Goal: Task Accomplishment & Management: Manage account settings

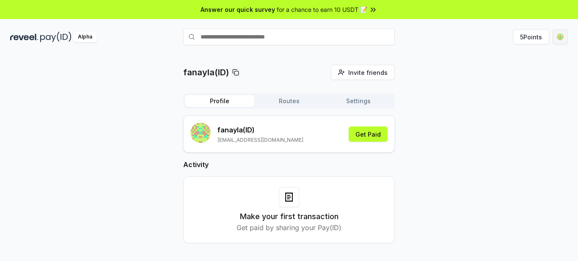
click at [560, 36] on html "Answer our quick survey for a chance to earn 10 USDT 📝 Alpha 5 Points fanayla(I…" at bounding box center [289, 130] width 578 height 261
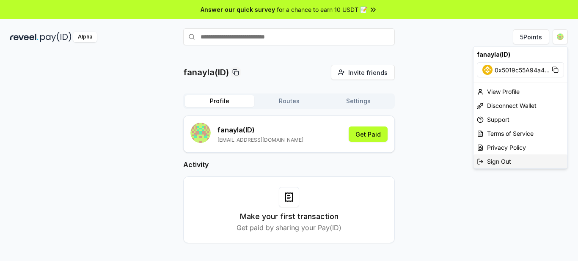
click at [501, 161] on div "Sign Out" at bounding box center [520, 161] width 94 height 14
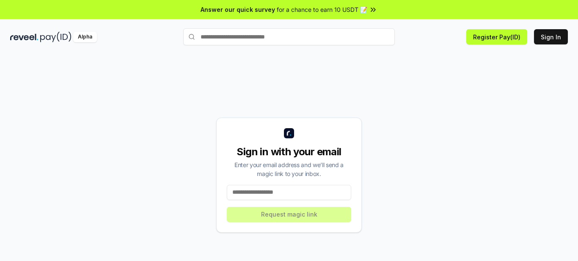
scroll to position [24, 0]
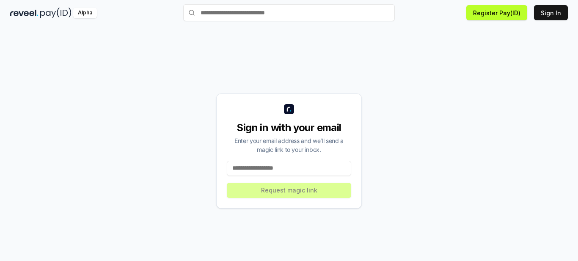
click at [96, 117] on div "Sign in with your email Enter your email address and we’ll send a magic link to…" at bounding box center [288, 151] width 557 height 220
click at [262, 171] on input at bounding box center [289, 168] width 124 height 15
paste input "**********"
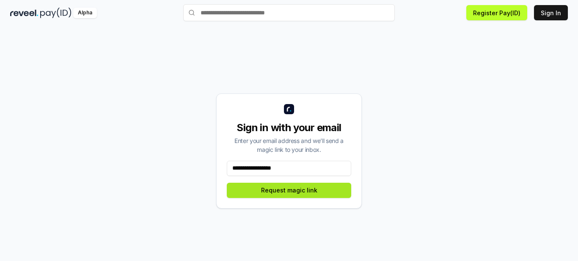
type input "**********"
click at [301, 193] on button "Request magic link" at bounding box center [289, 190] width 124 height 15
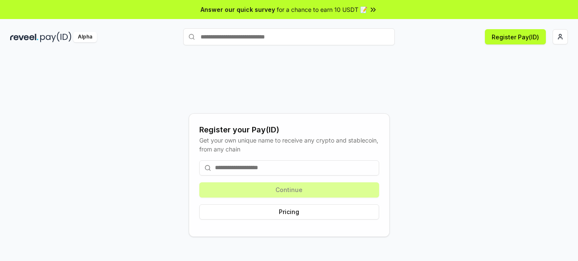
click at [158, 177] on div "Register your Pay(ID) Get your own unique name to receive any crypto and stable…" at bounding box center [288, 175] width 557 height 220
click at [267, 168] on input at bounding box center [289, 167] width 180 height 15
paste input "********"
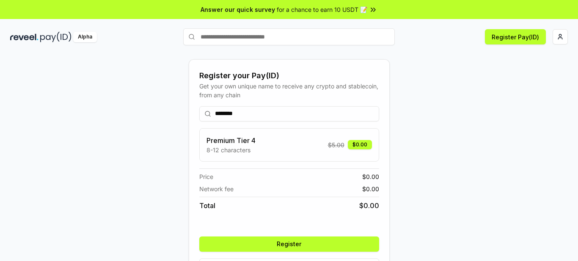
type input "********"
click at [279, 242] on button "Register" at bounding box center [289, 243] width 180 height 15
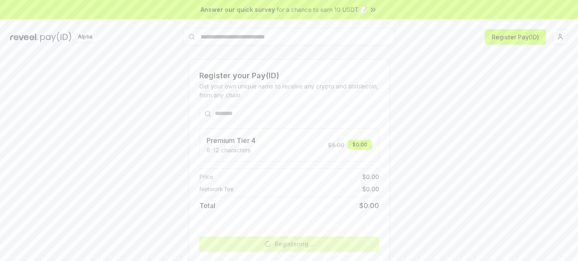
click at [439, 14] on div "Answer our quick survey for a chance to earn 10 USDT 📝" at bounding box center [289, 9] width 578 height 19
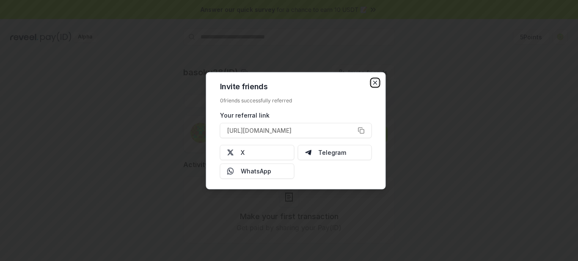
click at [374, 83] on icon "button" at bounding box center [375, 82] width 7 height 7
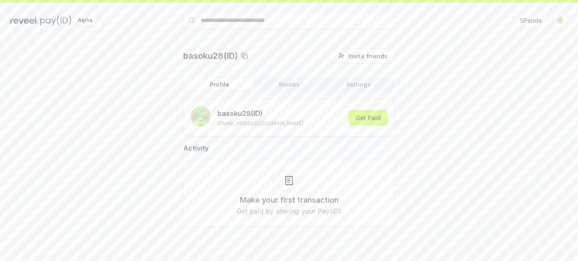
scroll to position [24, 0]
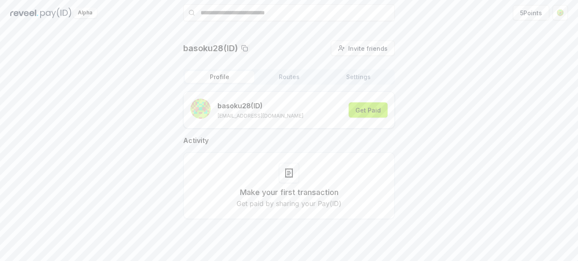
click at [373, 104] on button "Get Paid" at bounding box center [368, 109] width 39 height 15
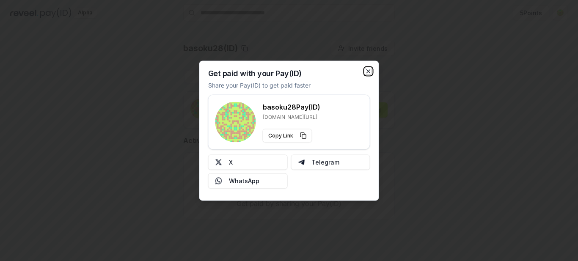
click at [367, 70] on icon "button" at bounding box center [368, 71] width 7 height 7
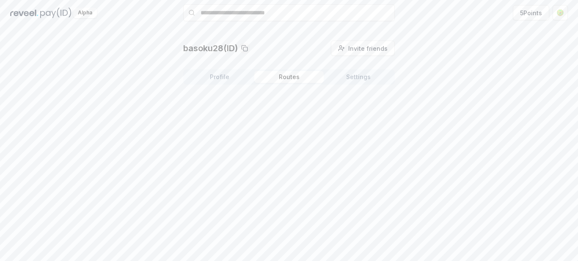
click at [290, 78] on button "Routes" at bounding box center [288, 77] width 69 height 12
click at [367, 76] on button "Settings" at bounding box center [358, 77] width 69 height 12
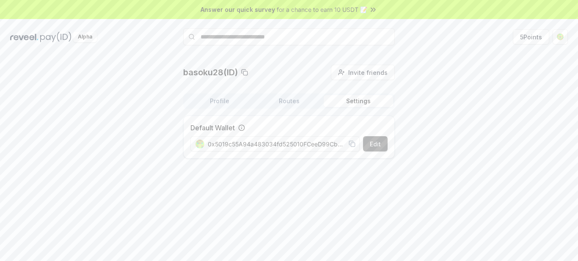
click at [376, 141] on button "Edit" at bounding box center [375, 143] width 25 height 15
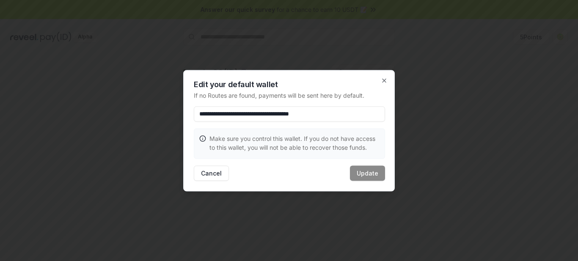
click at [282, 115] on input "**********" at bounding box center [289, 113] width 191 height 15
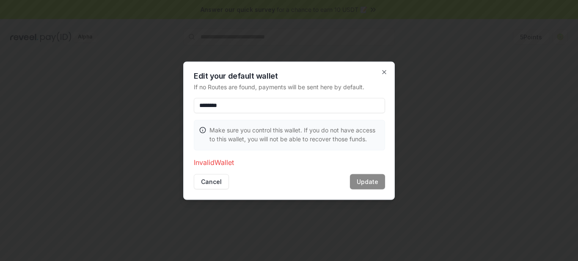
drag, startPoint x: 194, startPoint y: 68, endPoint x: 197, endPoint y: 77, distance: 9.8
click at [194, 68] on div "Edit your default wallet If no Routes are found, payments will be sent here by …" at bounding box center [288, 130] width 211 height 138
click at [256, 99] on input "********" at bounding box center [289, 105] width 191 height 15
paste input "**********"
type input "**********"
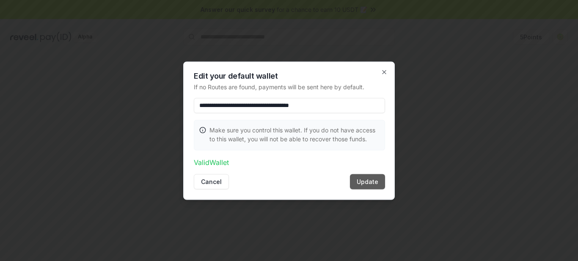
click at [370, 177] on button "Update" at bounding box center [367, 181] width 35 height 15
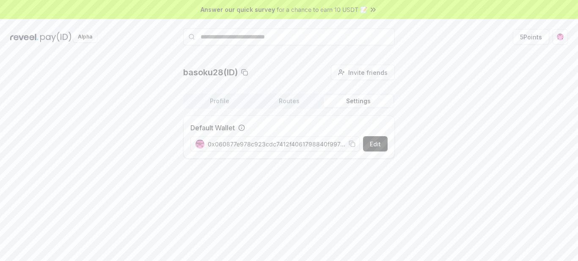
drag, startPoint x: 480, startPoint y: 132, endPoint x: 500, endPoint y: 107, distance: 31.6
click at [483, 129] on div "basoku28(ID) Invite friends Invite Profile Routes Settings Default Wallet Edit …" at bounding box center [288, 115] width 557 height 101
click at [559, 38] on html "Answer our quick survey for a chance to earn 10 USDT 📝 Alpha 5 Points basoku28(…" at bounding box center [289, 130] width 578 height 261
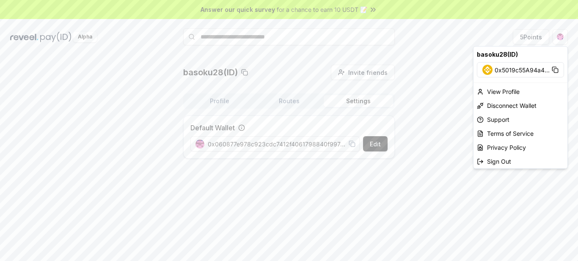
click at [522, 70] on span "0x5019c55A94a4 ..." at bounding box center [521, 70] width 55 height 9
click at [514, 103] on div "Disconnect Wallet" at bounding box center [520, 106] width 94 height 14
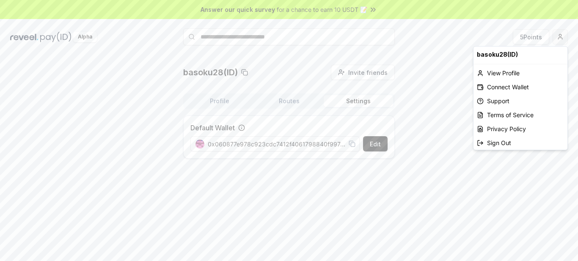
click at [558, 35] on html "Answer our quick survey for a chance to earn 10 USDT 📝 Alpha 5 Points basoku28(…" at bounding box center [289, 130] width 578 height 261
click at [500, 87] on div "Connect Wallet" at bounding box center [520, 87] width 94 height 14
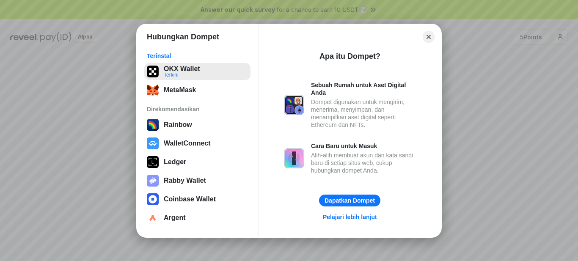
click at [177, 71] on button "OKX Wallet Terkini" at bounding box center [197, 71] width 106 height 17
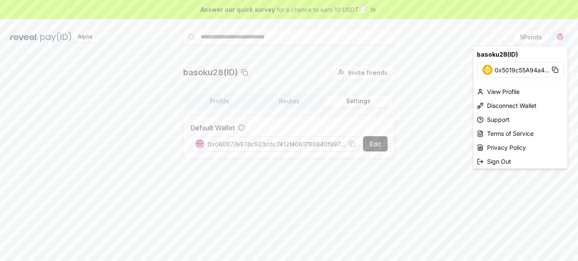
click at [560, 35] on html "Answer our quick survey for a chance to earn 10 USDT 📝 Alpha 5 Points basoku28(…" at bounding box center [289, 130] width 578 height 261
click at [516, 102] on div "Disconnect Wallet" at bounding box center [520, 106] width 94 height 14
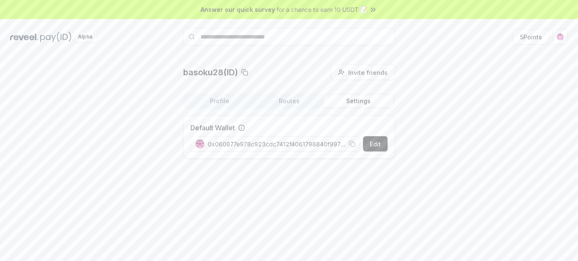
click at [530, 104] on div "basoku28(ID) Invite friends Invite Profile Routes Settings Default Wallet Edit …" at bounding box center [288, 115] width 557 height 101
click at [379, 142] on button "Edit" at bounding box center [375, 143] width 25 height 15
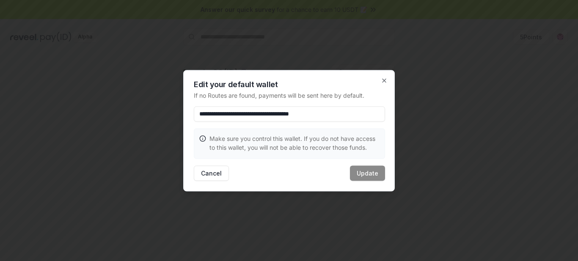
click at [467, 76] on div at bounding box center [289, 130] width 578 height 261
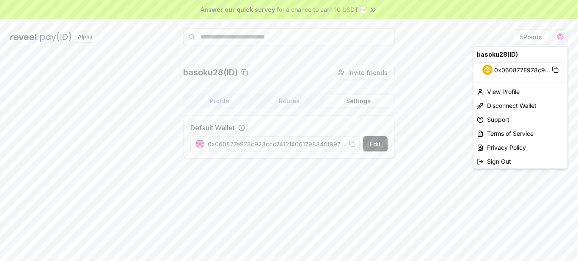
click at [562, 36] on html "Answer our quick survey for a chance to earn 10 USDT 📝 Alpha 5 Points basoku28(…" at bounding box center [289, 130] width 578 height 261
click at [383, 201] on html "Answer our quick survey for a chance to earn 10 USDT 📝 Alpha 5 Points basoku28(…" at bounding box center [289, 130] width 578 height 261
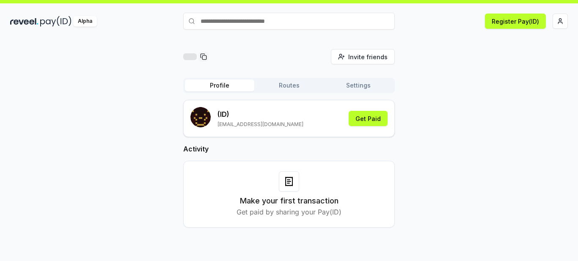
scroll to position [24, 0]
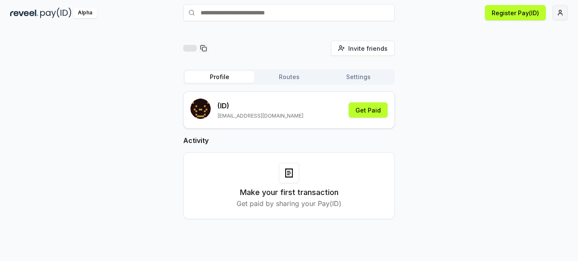
click at [558, 15] on html "Answer our quick survey for a chance to earn 10 USDT 📝 Alpha Register Pay(ID) I…" at bounding box center [289, 130] width 578 height 261
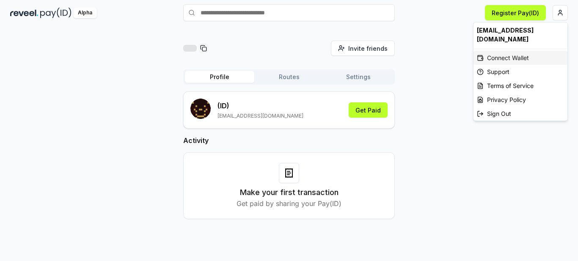
click at [519, 51] on div "Connect Wallet" at bounding box center [520, 58] width 94 height 14
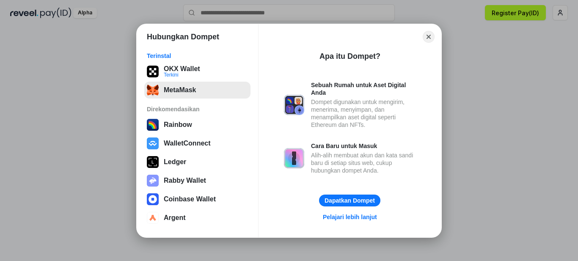
drag, startPoint x: 186, startPoint y: 71, endPoint x: 203, endPoint y: 95, distance: 29.1
click at [186, 71] on button "OKX Wallet Terkini" at bounding box center [197, 71] width 106 height 17
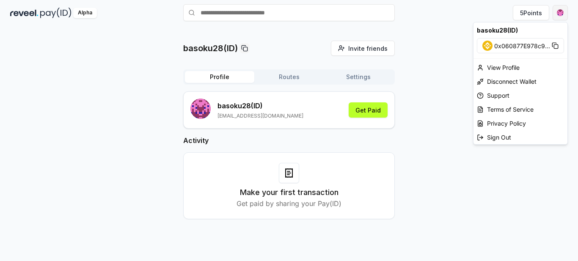
click at [560, 12] on html "Answer our quick survey for a chance to earn 10 USDT 📝 Alpha 5 Points basoku28(…" at bounding box center [289, 130] width 578 height 261
click at [98, 85] on html "Answer our quick survey for a chance to earn 10 USDT 📝 Alpha 5 Points basoku28(…" at bounding box center [289, 130] width 578 height 261
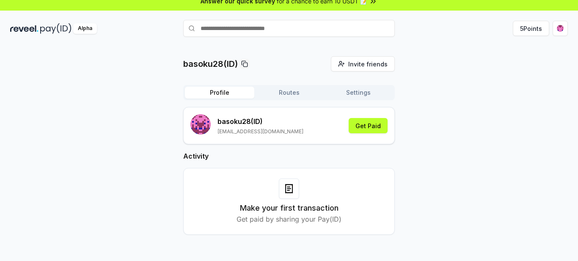
scroll to position [0, 0]
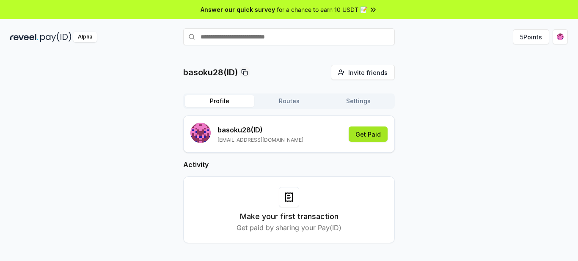
click at [362, 137] on button "Get Paid" at bounding box center [368, 133] width 39 height 15
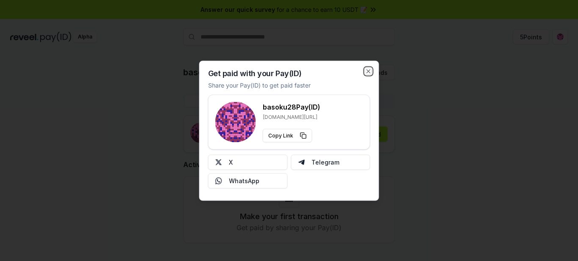
drag, startPoint x: 368, startPoint y: 71, endPoint x: 359, endPoint y: 87, distance: 17.6
click at [365, 74] on div "Get paid with your Pay(ID) Share your Pay(ID) to get paid faster basoku28 Pay(I…" at bounding box center [289, 130] width 180 height 140
click at [371, 69] on icon "button" at bounding box center [368, 71] width 7 height 7
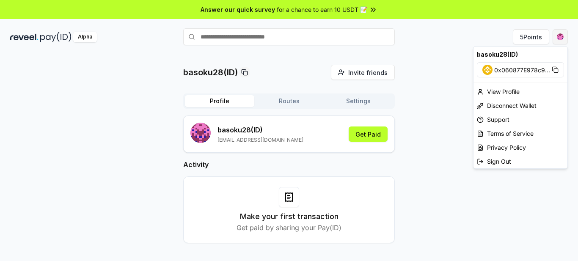
click at [561, 39] on html "Answer our quick survey for a chance to earn 10 USDT 📝 Alpha 5 Points basoku28(…" at bounding box center [289, 130] width 578 height 261
click at [501, 161] on div "Sign Out" at bounding box center [520, 161] width 94 height 14
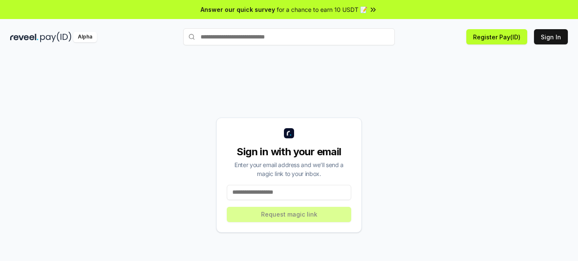
scroll to position [24, 0]
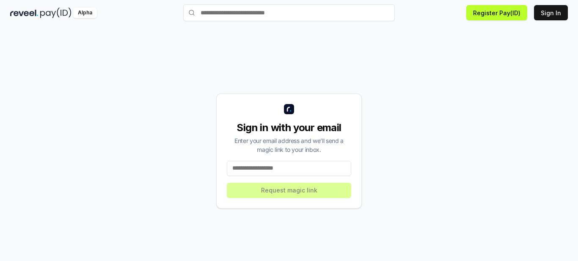
click at [283, 168] on input at bounding box center [289, 168] width 124 height 15
paste input "********"
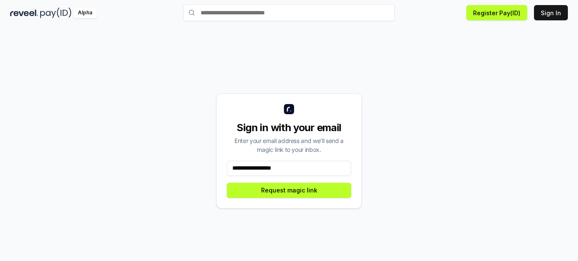
type input "**********"
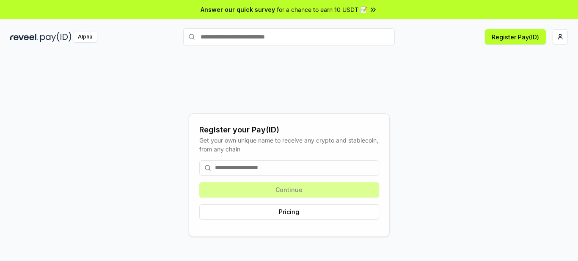
click at [290, 167] on input at bounding box center [289, 167] width 180 height 15
paste input "********"
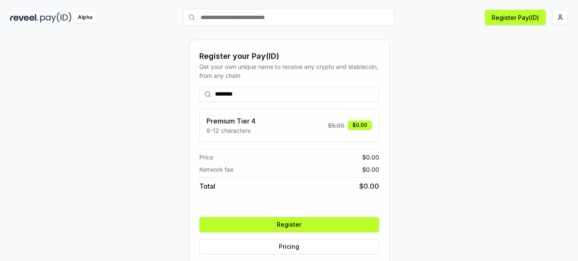
scroll to position [30, 0]
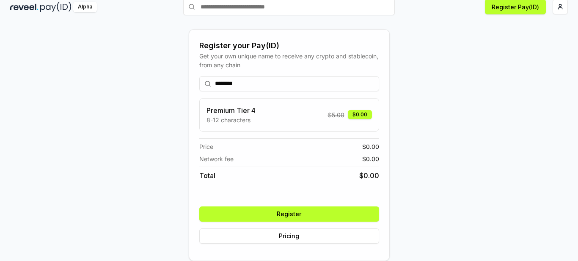
type input "********"
click at [309, 213] on button "Register" at bounding box center [289, 213] width 180 height 15
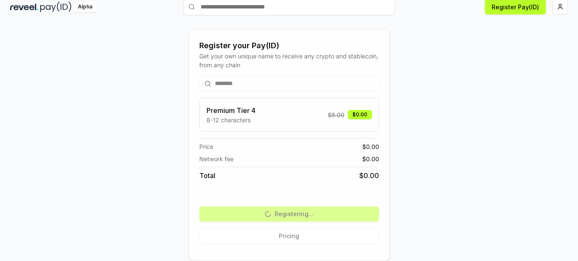
scroll to position [0, 0]
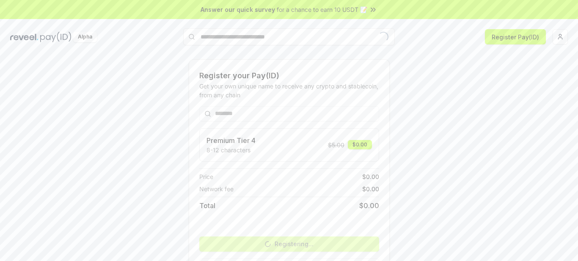
click at [346, 12] on span "for a chance to earn 10 USDT 📝" at bounding box center [322, 9] width 91 height 9
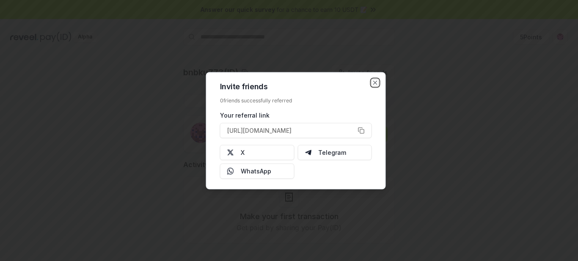
drag, startPoint x: 374, startPoint y: 82, endPoint x: 364, endPoint y: 94, distance: 15.7
click at [374, 85] on icon "button" at bounding box center [375, 82] width 7 height 7
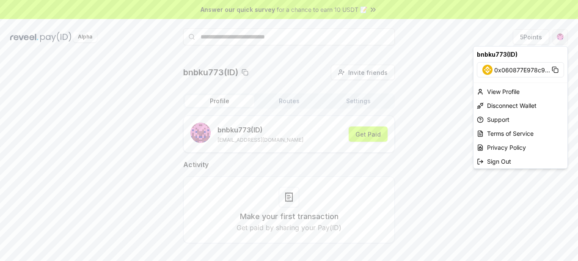
click at [560, 36] on html "Answer our quick survey for a chance to earn 10 USDT 📝 Alpha 5 Points bnbku773(…" at bounding box center [289, 130] width 578 height 261
click at [518, 219] on html "Answer our quick survey for a chance to earn 10 USDT 📝 Alpha 5 Points bnbku773(…" at bounding box center [289, 130] width 578 height 261
click at [558, 40] on html "Answer our quick survey for a chance to earn 10 USDT 📝 Alpha 5 Points bnbku773(…" at bounding box center [289, 130] width 578 height 261
click at [58, 94] on html "Answer our quick survey for a chance to earn 10 USDT 📝 Alpha 5 Points bnbku773(…" at bounding box center [289, 130] width 578 height 261
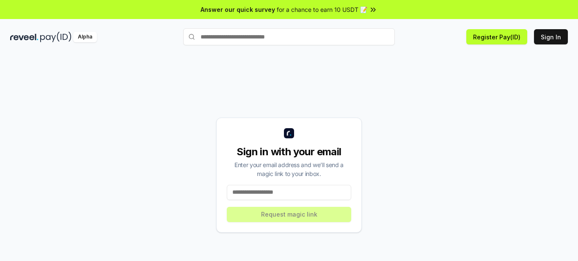
click at [315, 191] on input at bounding box center [289, 192] width 124 height 15
paste input "**********"
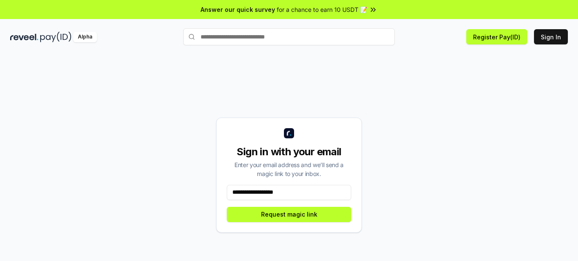
type input "**********"
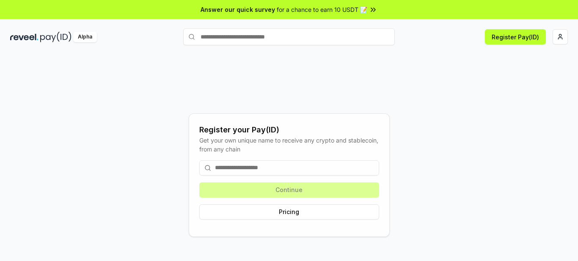
click at [266, 171] on input at bounding box center [289, 167] width 180 height 15
paste input "**********"
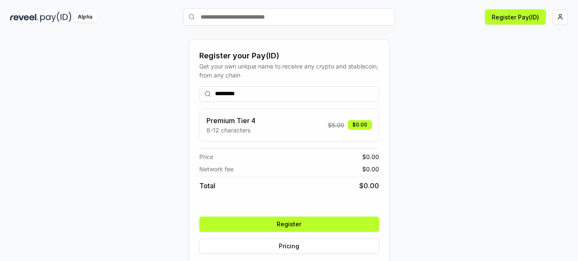
scroll to position [30, 0]
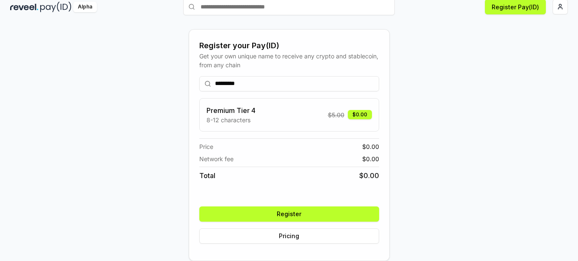
type input "*********"
click at [292, 215] on button "Register" at bounding box center [289, 213] width 180 height 15
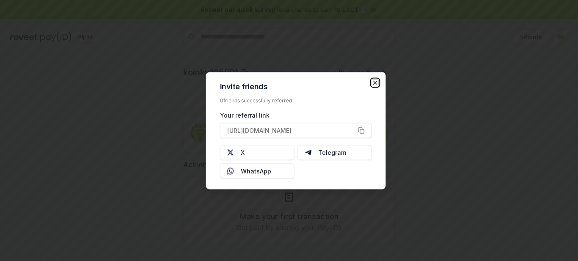
click at [377, 82] on icon "button" at bounding box center [375, 82] width 7 height 7
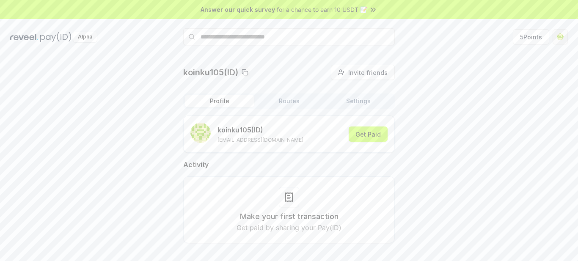
click at [562, 33] on html "Answer our quick survey for a chance to earn 10 USDT 📝 Alpha 5 Points koinku105…" at bounding box center [289, 130] width 578 height 261
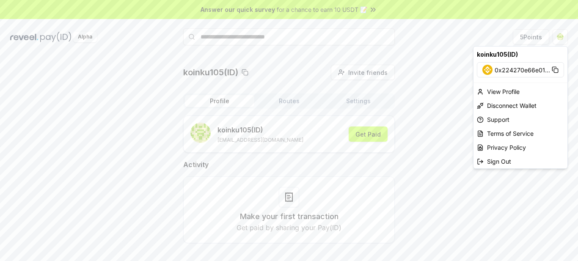
click at [449, 150] on html "Answer our quick survey for a chance to earn 10 USDT 📝 Alpha 5 Points koinku105…" at bounding box center [289, 130] width 578 height 261
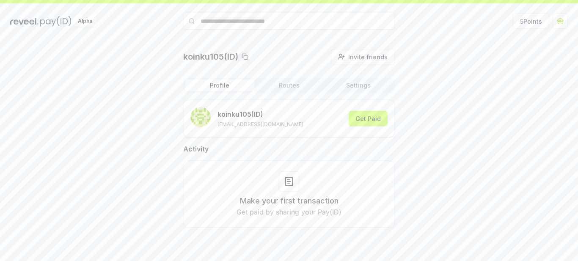
scroll to position [24, 0]
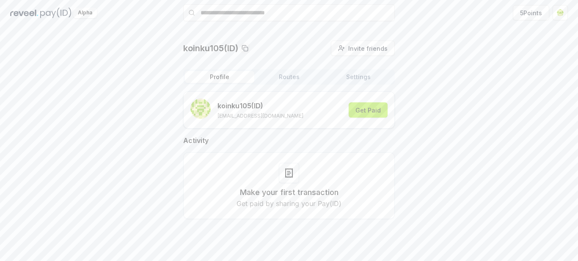
click at [374, 109] on button "Get Paid" at bounding box center [368, 109] width 39 height 15
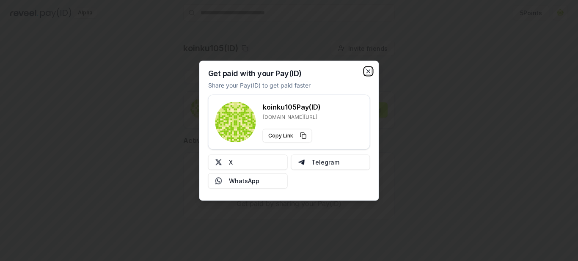
click at [369, 70] on icon "button" at bounding box center [368, 70] width 3 height 3
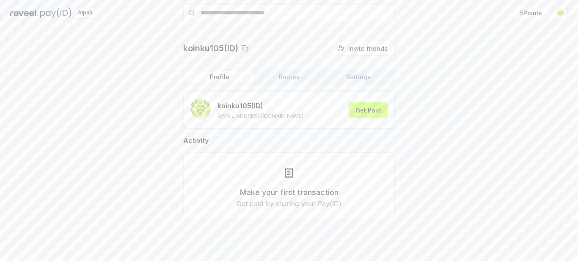
scroll to position [0, 0]
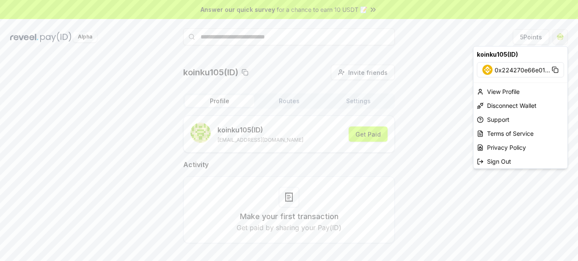
click at [560, 33] on html "Answer our quick survey for a chance to earn 10 USDT 📝 Alpha 5 Points koinku105…" at bounding box center [289, 130] width 578 height 261
click at [500, 162] on div "Sign Out" at bounding box center [520, 161] width 94 height 14
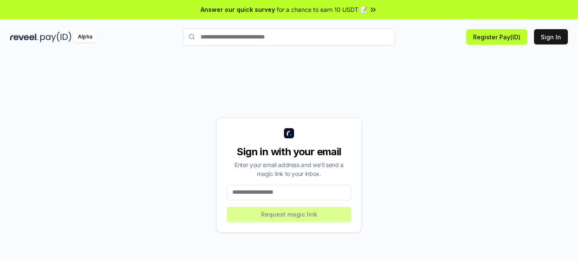
click at [269, 193] on input at bounding box center [289, 192] width 124 height 15
paste input "**********"
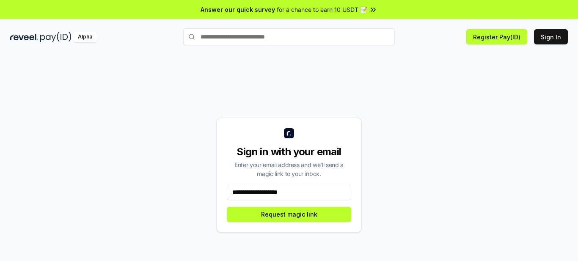
type input "**********"
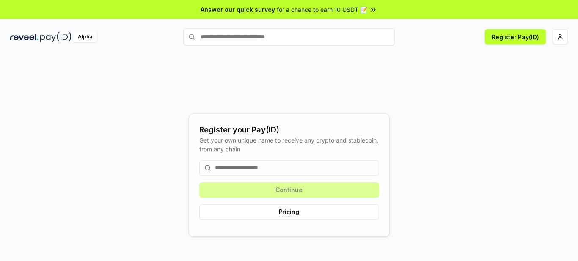
click at [285, 169] on input at bounding box center [289, 167] width 180 height 15
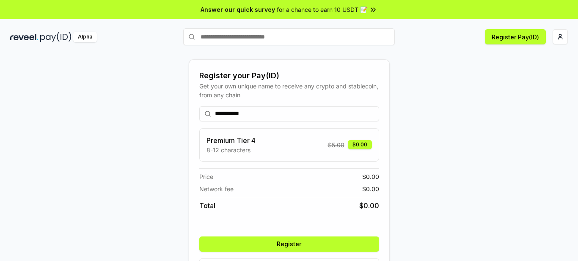
type input "**********"
click at [272, 240] on button "Register" at bounding box center [289, 243] width 180 height 15
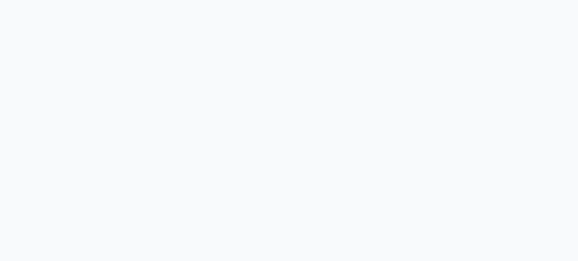
drag, startPoint x: 0, startPoint y: 0, endPoint x: 151, endPoint y: 159, distance: 219.9
click at [151, 159] on body at bounding box center [289, 130] width 578 height 261
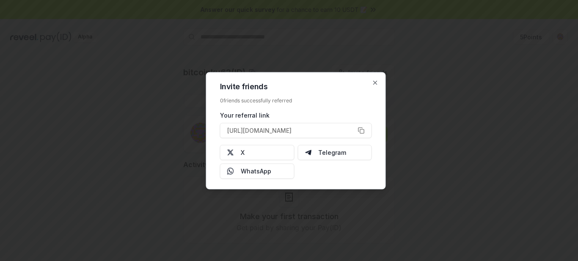
type button "[URL][DOMAIN_NAME]"
click at [375, 82] on icon "button" at bounding box center [374, 82] width 3 height 3
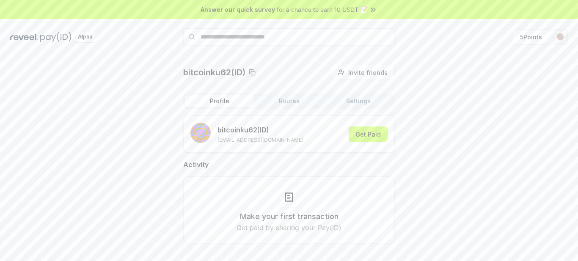
click at [562, 37] on html "Answer our quick survey for a chance to earn 10 USDT 📝 Alpha 5 Points bitcoinku…" at bounding box center [289, 130] width 578 height 261
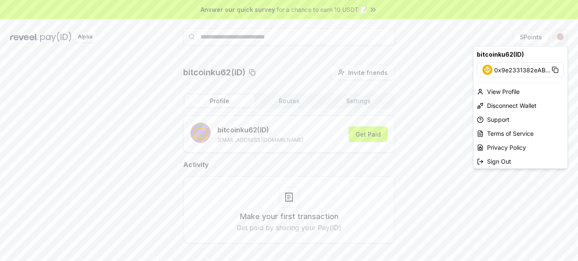
click at [473, 232] on html "Answer our quick survey for a chance to earn 10 USDT 📝 Alpha 5 Points bitcoinku…" at bounding box center [289, 130] width 578 height 261
click at [558, 37] on html "Answer our quick survey for a chance to earn 10 USDT 📝 Alpha 5 Points bitcoinku…" at bounding box center [289, 130] width 578 height 261
click at [500, 165] on div "Sign Out" at bounding box center [520, 161] width 94 height 14
